Goal: Information Seeking & Learning: Learn about a topic

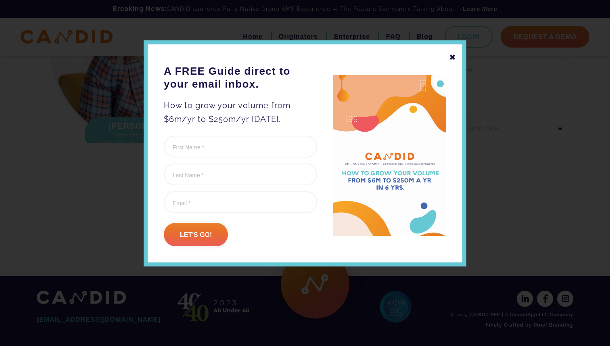
click at [453, 57] on div "✖" at bounding box center [452, 57] width 7 height 14
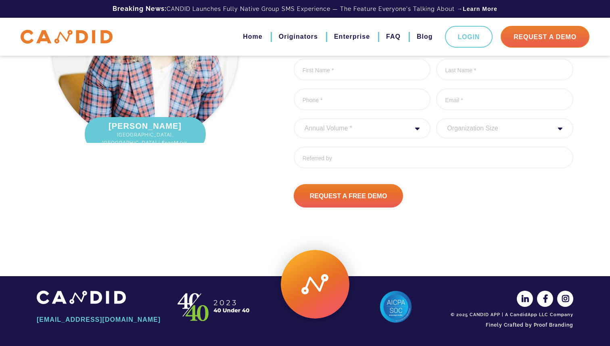
click at [98, 34] on img at bounding box center [67, 37] width 92 height 14
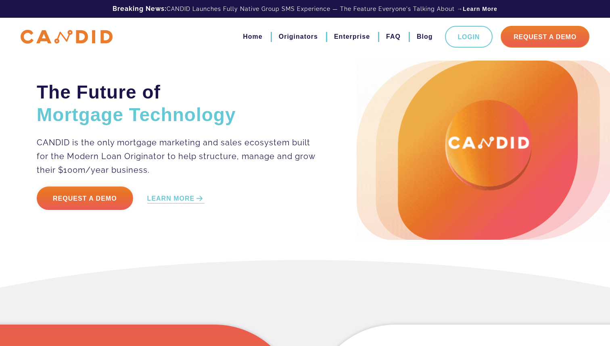
click at [92, 36] on img at bounding box center [67, 37] width 92 height 14
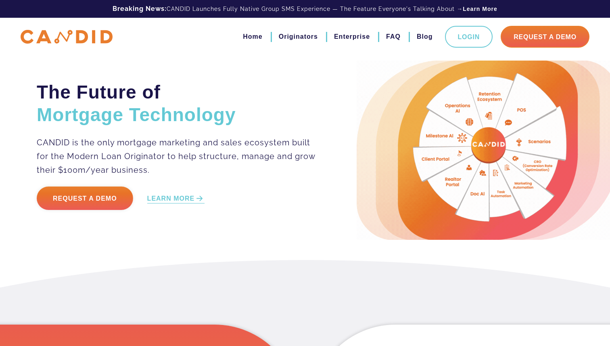
click at [88, 41] on img at bounding box center [67, 37] width 92 height 14
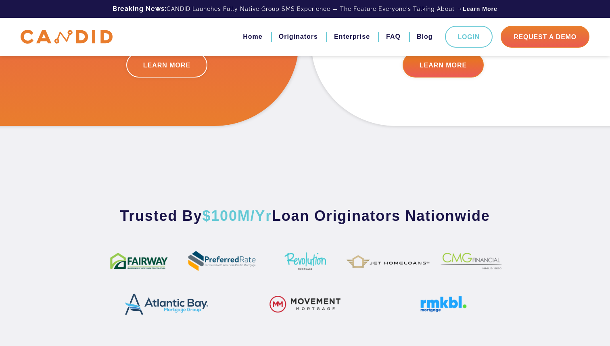
scroll to position [302, 0]
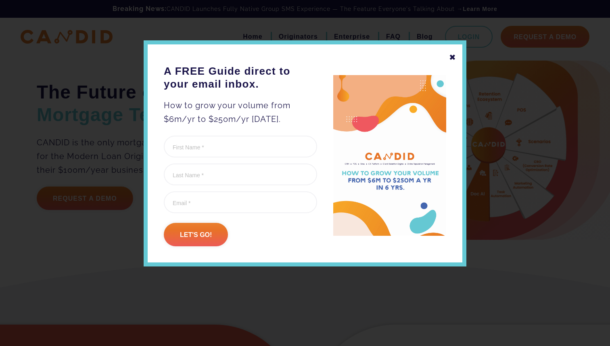
click at [453, 56] on div "✖" at bounding box center [452, 57] width 7 height 14
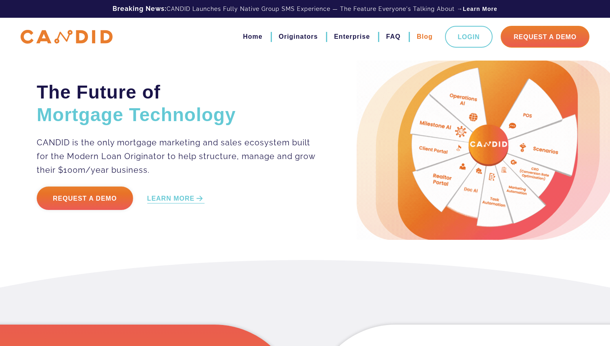
click at [426, 37] on link "Blog" at bounding box center [425, 37] width 16 height 14
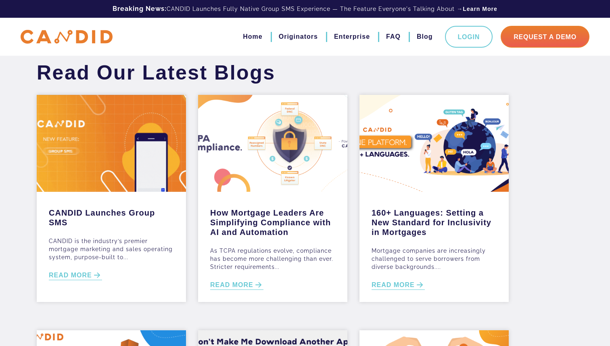
click at [305, 133] on div at bounding box center [272, 143] width 149 height 97
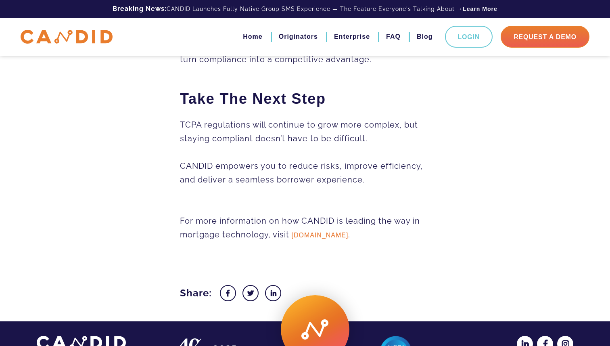
scroll to position [1231, 0]
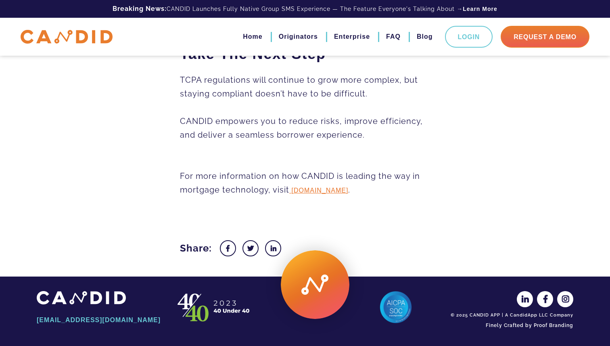
click at [97, 41] on img at bounding box center [67, 37] width 92 height 14
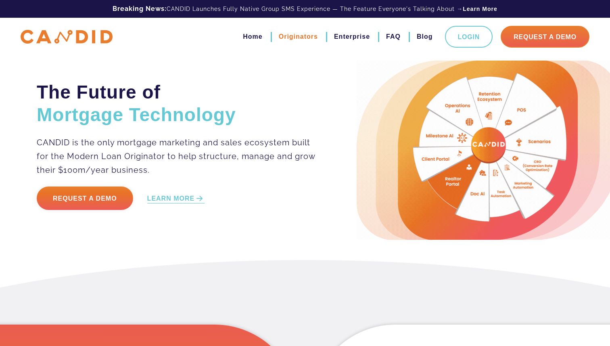
click at [295, 40] on link "Originators" at bounding box center [298, 37] width 39 height 14
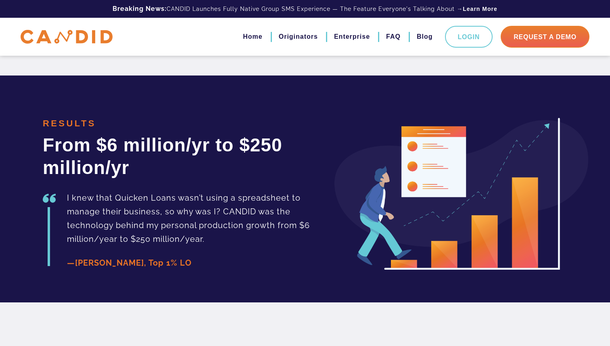
scroll to position [1793, 0]
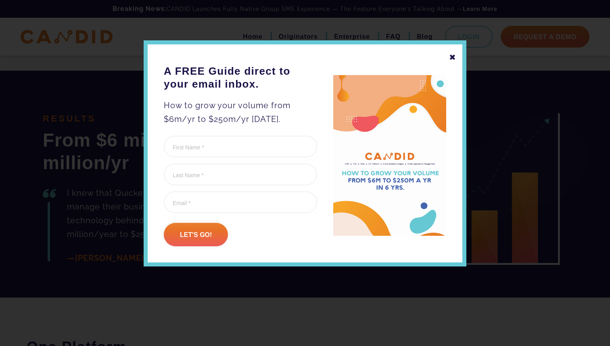
click at [454, 56] on div "✖" at bounding box center [452, 57] width 7 height 14
